Goal: Transaction & Acquisition: Download file/media

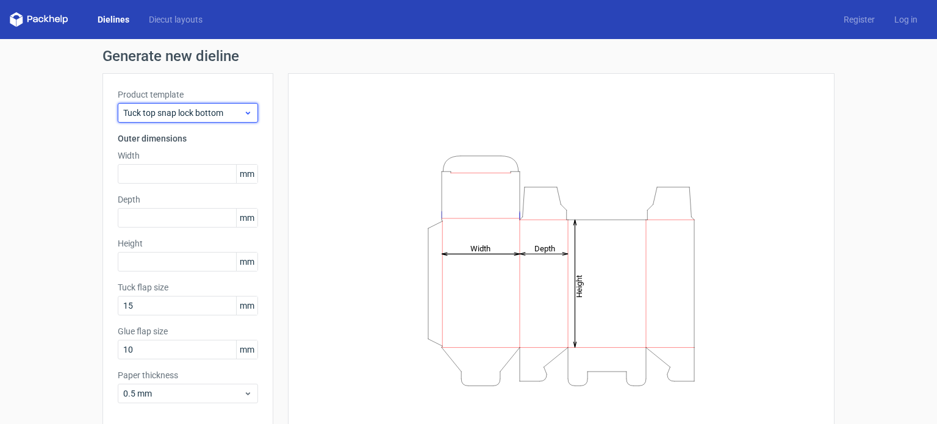
click at [223, 113] on span "Tuck top snap lock bottom" at bounding box center [183, 113] width 120 height 12
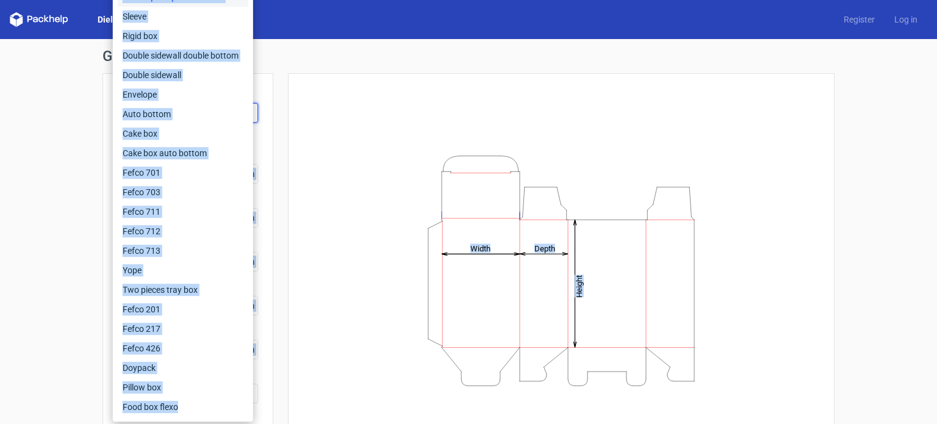
drag, startPoint x: 253, startPoint y: 114, endPoint x: 228, endPoint y: 319, distance: 206.4
click at [230, 405] on body "Dielines Diecut layouts Register Log in Generate new dieline Product template T…" at bounding box center [468, 212] width 937 height 424
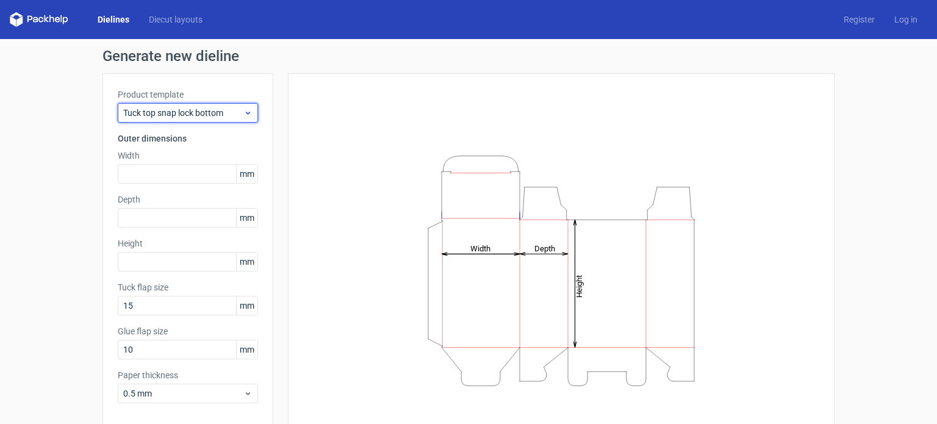
click at [212, 114] on span "Tuck top snap lock bottom" at bounding box center [183, 113] width 120 height 12
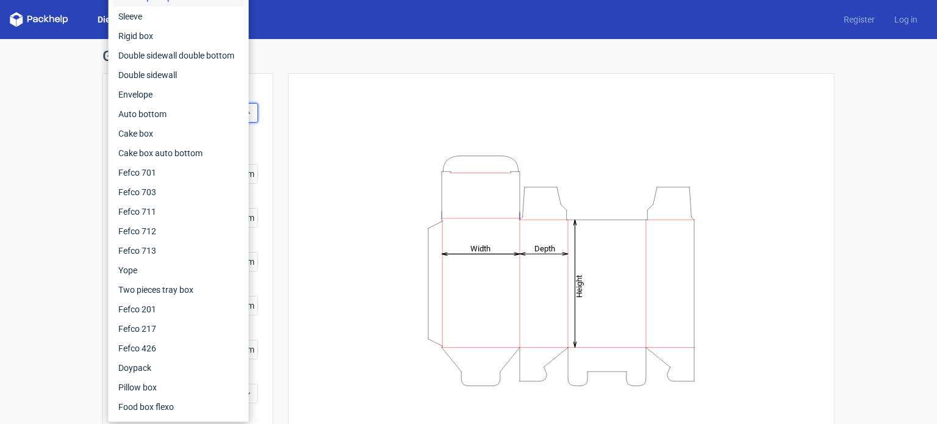
click at [0, 186] on div "Generate new dieline Product template Tuck top snap lock bottom Outer dimension…" at bounding box center [468, 258] width 937 height 438
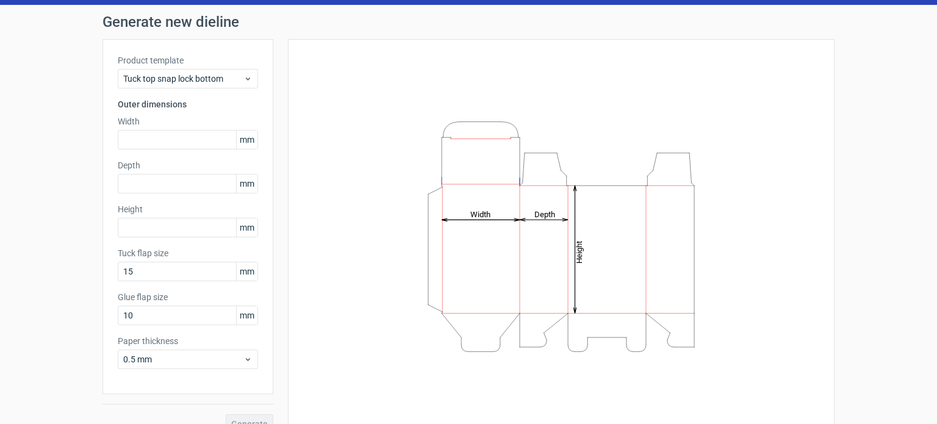
scroll to position [53, 0]
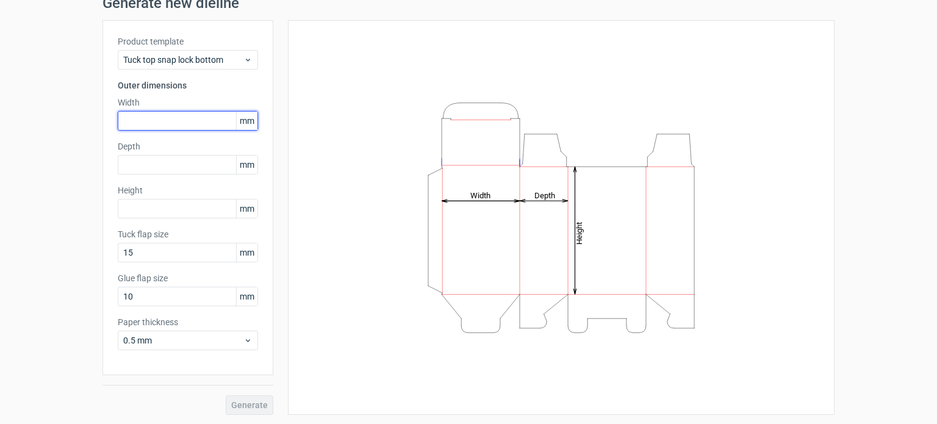
click at [190, 119] on input "text" at bounding box center [188, 121] width 140 height 20
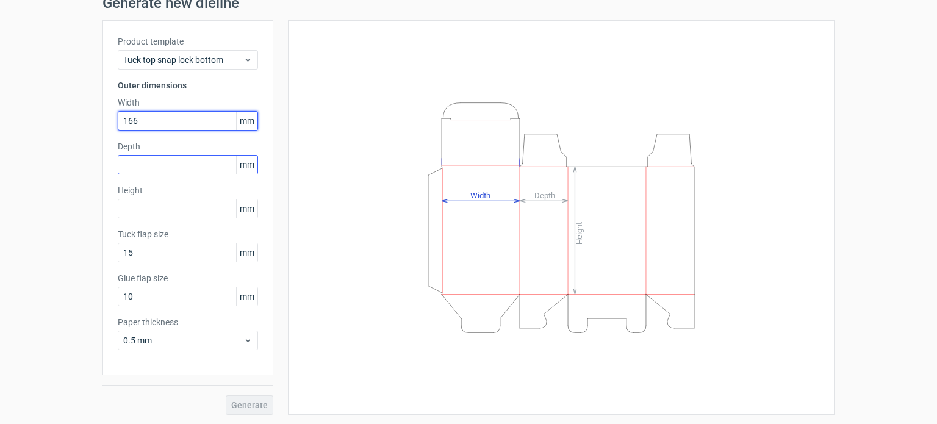
type input "166"
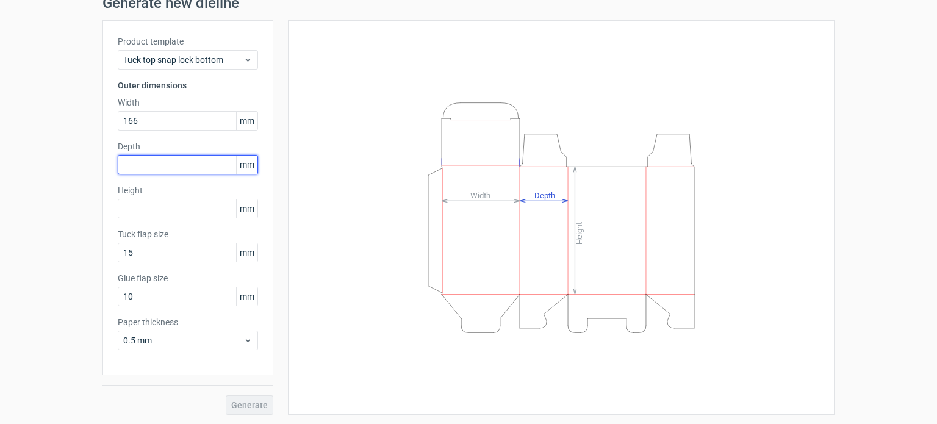
click at [187, 170] on input "text" at bounding box center [188, 165] width 140 height 20
type input "121"
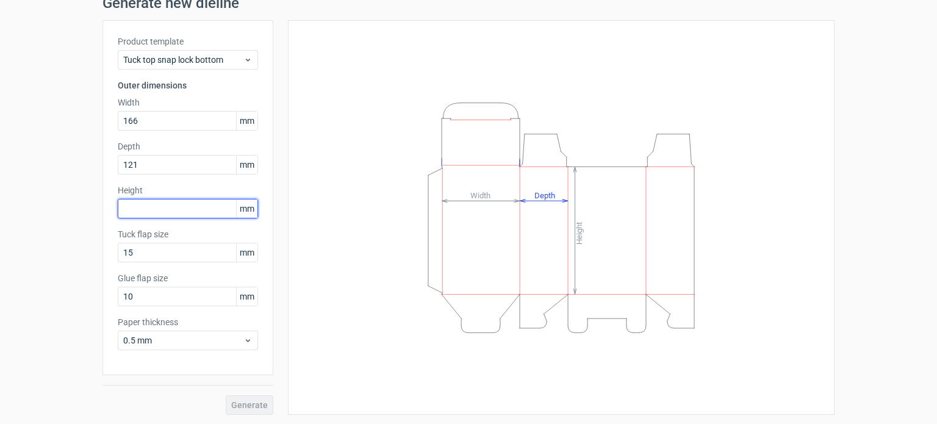
click at [173, 202] on input "text" at bounding box center [188, 209] width 140 height 20
type input "101"
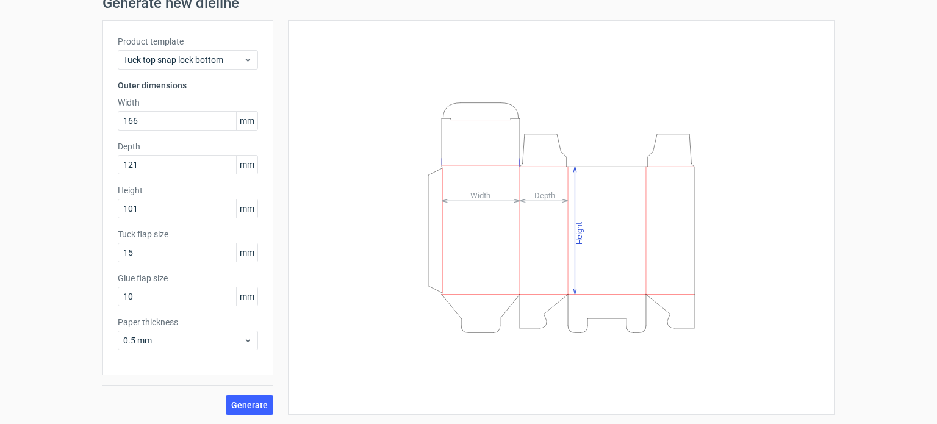
click at [65, 265] on div "Generate new dieline Product template Tuck top snap lock bottom Outer dimension…" at bounding box center [468, 205] width 937 height 438
click at [246, 409] on span "Generate" at bounding box center [249, 405] width 37 height 9
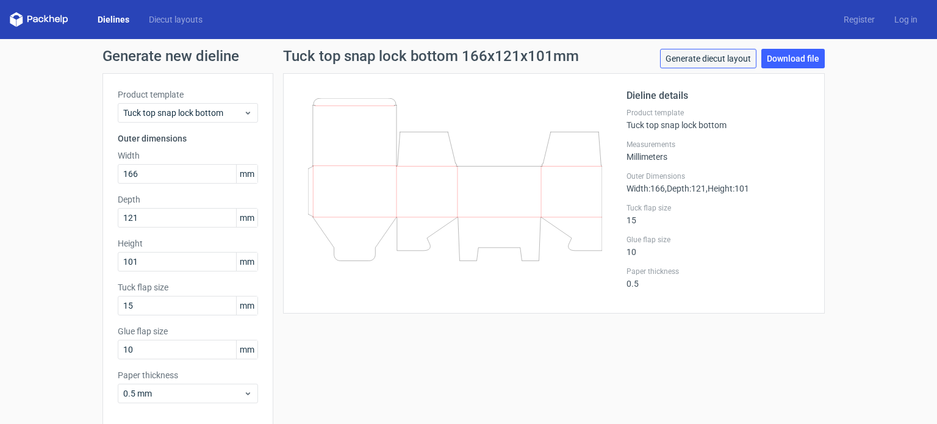
click at [712, 55] on link "Generate diecut layout" at bounding box center [708, 59] width 96 height 20
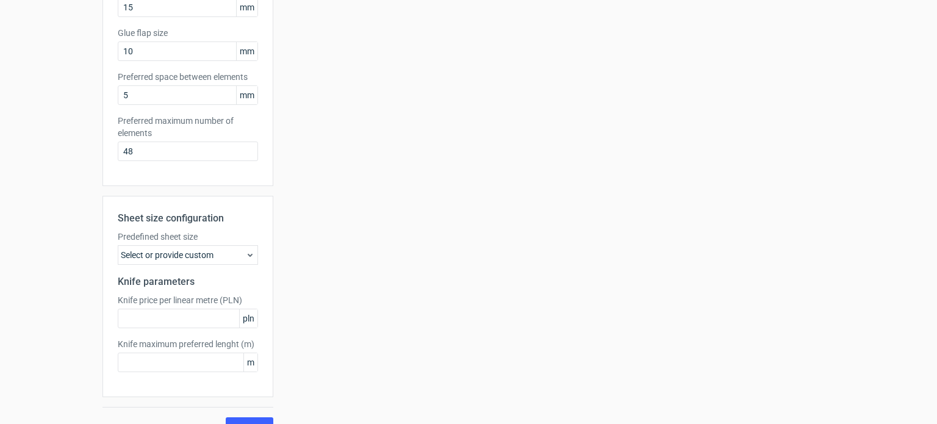
scroll to position [320, 0]
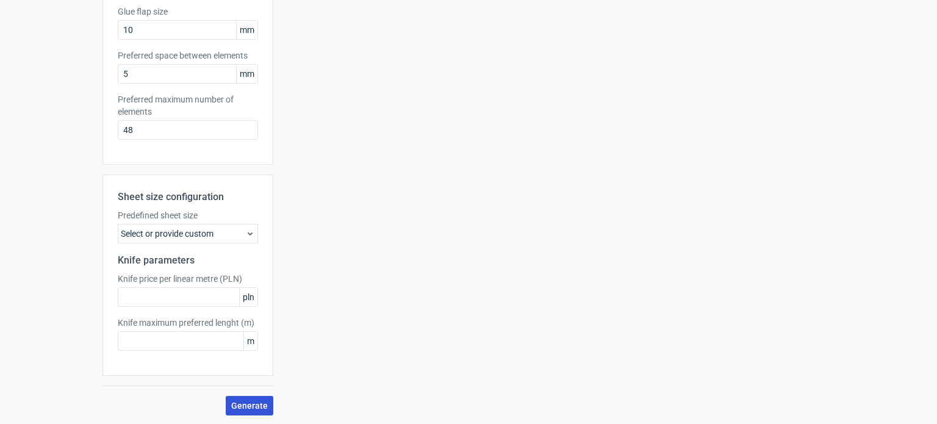
click at [254, 411] on button "Generate" at bounding box center [250, 406] width 48 height 20
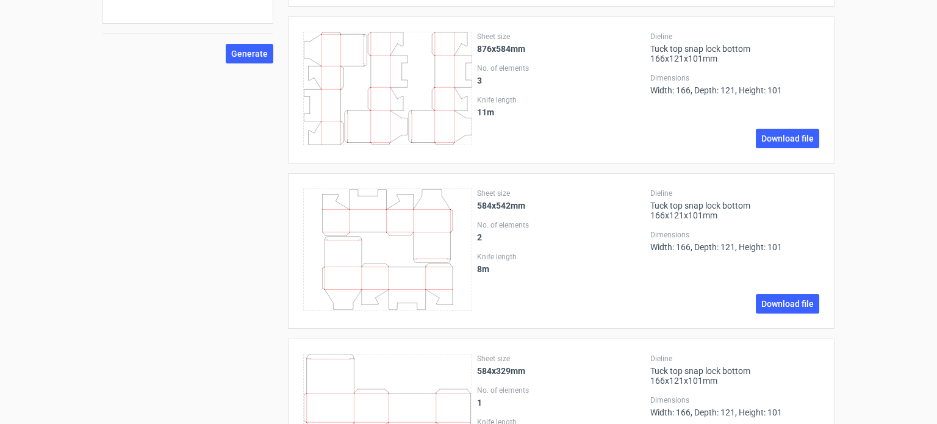
scroll to position [732, 0]
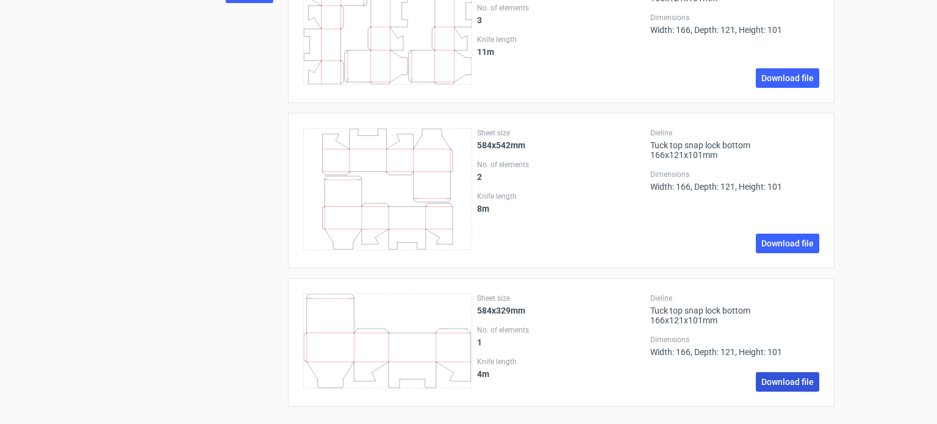
click at [773, 383] on link "Download file" at bounding box center [786, 382] width 63 height 20
